Goal: Check status: Check status

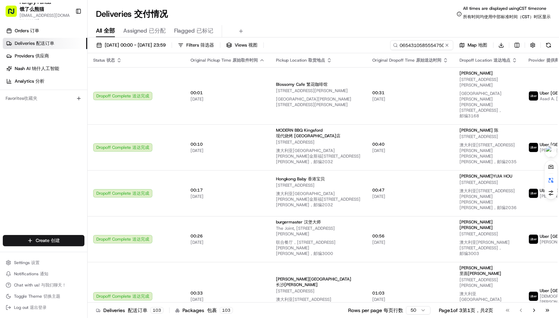
type input "0654310585554750531494"
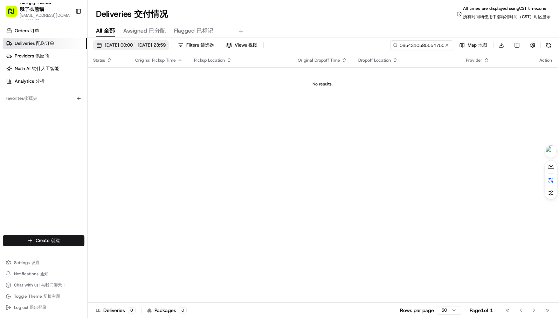
click at [122, 45] on span "[DATE] 00:00 - [DATE] 23:59 [DATE] 00:00 - [DATE] 23:59 17/08/202500:00-17/08/2…" at bounding box center [135, 45] width 61 height 6
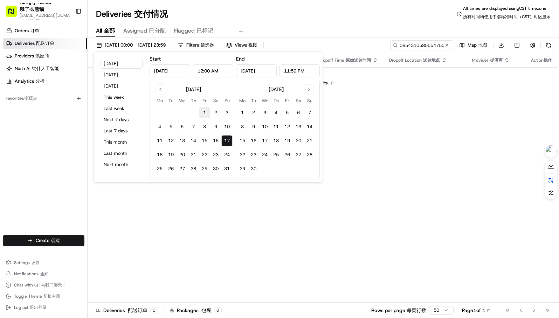
click at [205, 108] on button "1" at bounding box center [204, 112] width 11 height 11
type input "[DATE]"
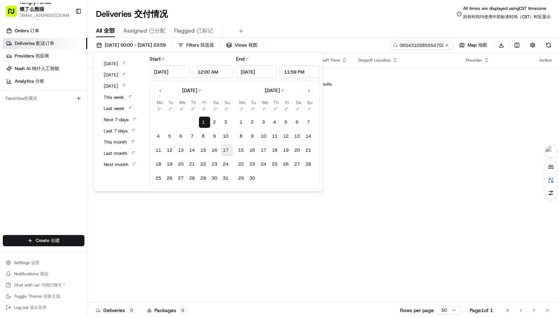
click at [226, 149] on button "17 17" at bounding box center [227, 150] width 11 height 11
type input "[DATE]"
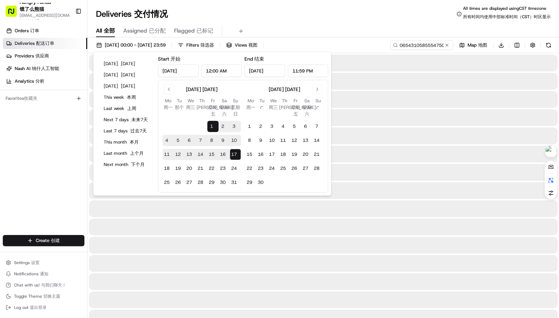
click at [398, 29] on div "All All 全部 Assigned Assigned 已分配 Flagged Flagged 已标记" at bounding box center [324, 31] width 472 height 12
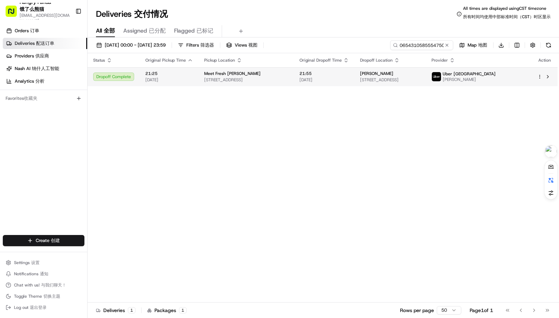
click at [381, 77] on span "[STREET_ADDRESS]" at bounding box center [390, 80] width 60 height 6
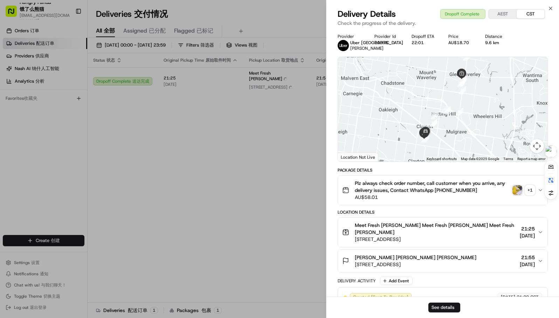
click at [522, 188] on div "Plz always check order number, call customer when you arrive, any delivery issu…" at bounding box center [440, 190] width 196 height 21
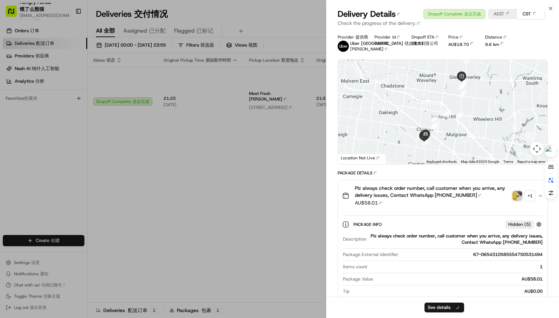
click at [520, 193] on button "Plz always check order number, call customer when you arrive, any delivery issu…" at bounding box center [443, 196] width 210 height 31
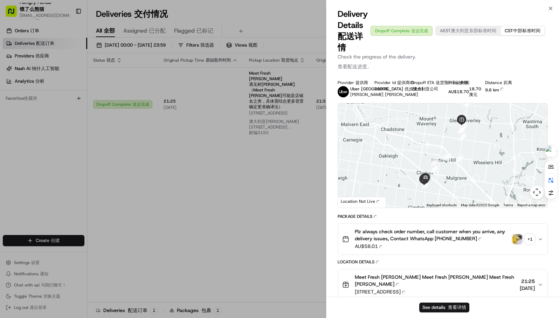
click at [518, 238] on img "button" at bounding box center [518, 240] width 10 height 10
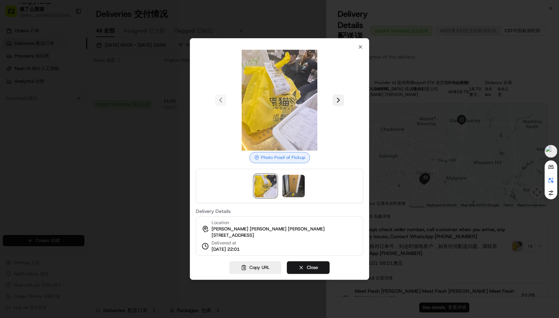
click at [341, 96] on button at bounding box center [338, 100] width 11 height 11
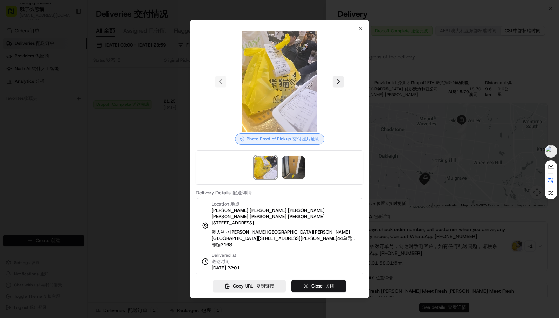
drag, startPoint x: 57, startPoint y: 113, endPoint x: 59, endPoint y: 74, distance: 38.9
click at [57, 113] on div at bounding box center [279, 159] width 559 height 318
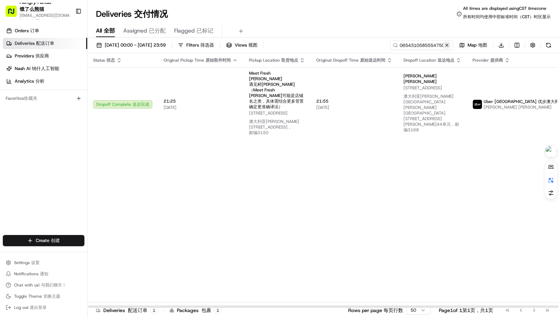
click at [450, 42] on button at bounding box center [447, 45] width 7 height 7
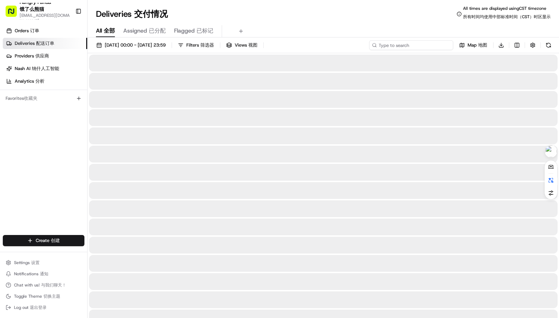
click at [426, 42] on input at bounding box center [411, 45] width 84 height 10
paste input "0654310585554750531494"
type input "0654310585554750531494"
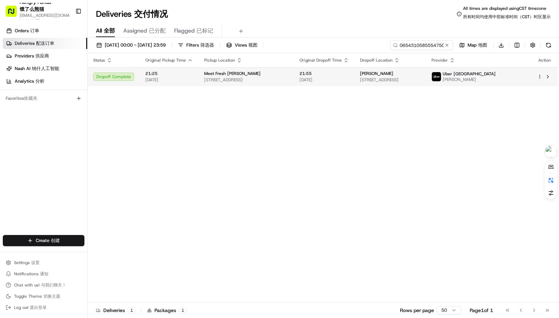
click at [387, 72] on div "[PERSON_NAME]" at bounding box center [390, 74] width 60 height 6
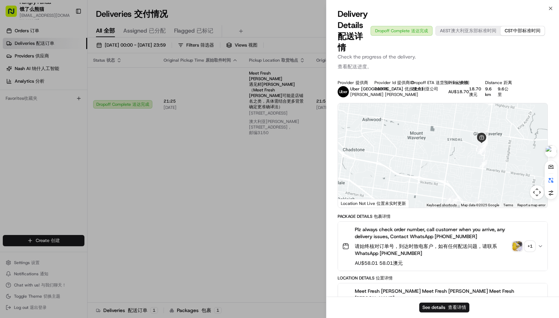
drag, startPoint x: 430, startPoint y: 146, endPoint x: 452, endPoint y: 83, distance: 67.2
drag, startPoint x: 448, startPoint y: 179, endPoint x: 455, endPoint y: 146, distance: 33.3
click at [455, 146] on div at bounding box center [443, 155] width 210 height 104
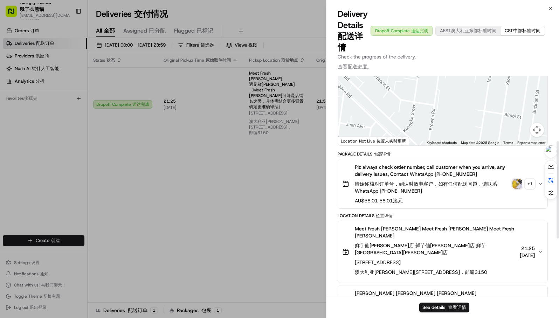
scroll to position [35, 0]
